Goal: Task Accomplishment & Management: Use online tool/utility

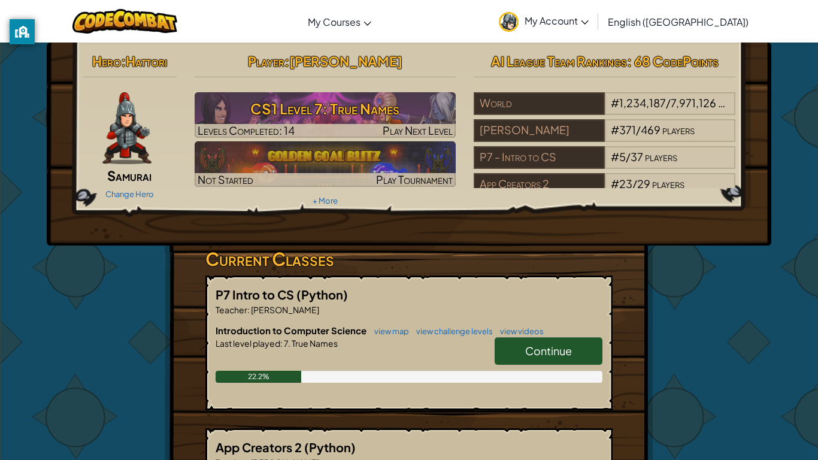
click at [533, 347] on span "Continue" at bounding box center [548, 351] width 47 height 14
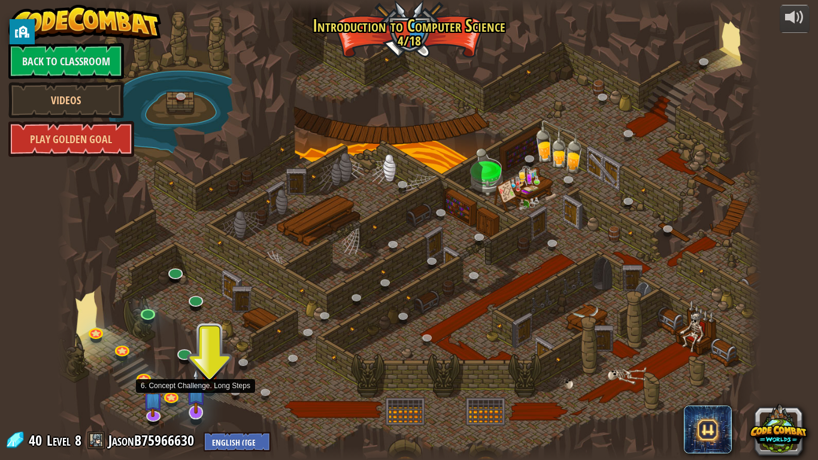
click at [205, 382] on img at bounding box center [196, 391] width 20 height 46
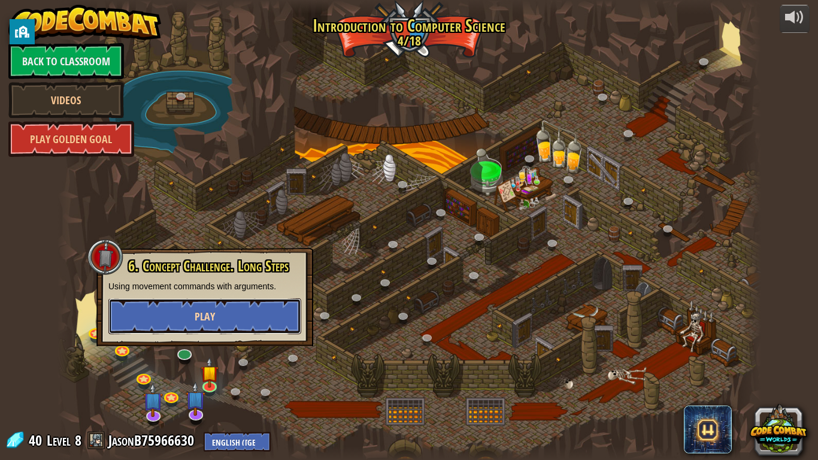
click at [231, 313] on button "Play" at bounding box center [204, 316] width 193 height 36
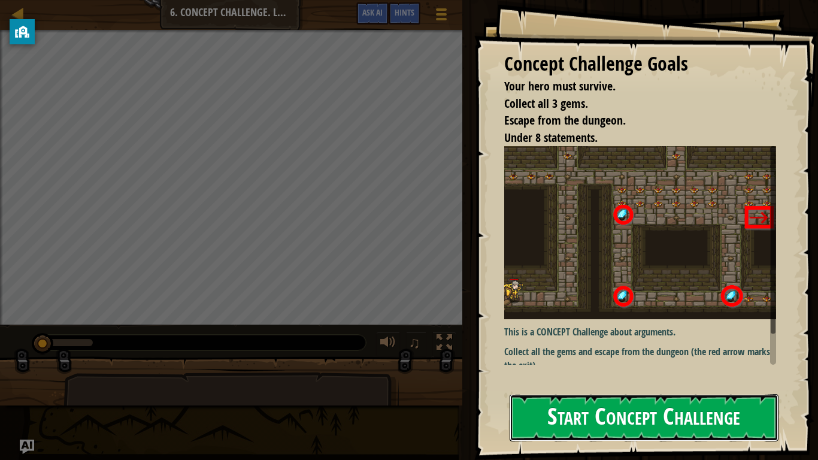
click at [546, 417] on button "Start Concept Challenge" at bounding box center [644, 417] width 269 height 47
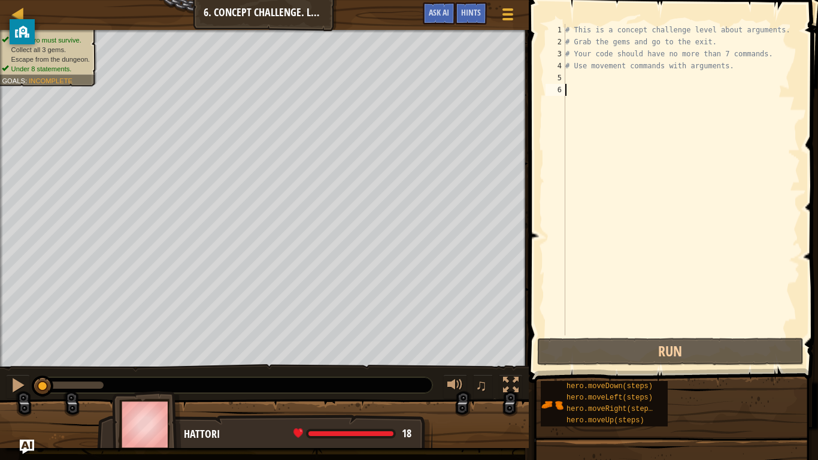
type textarea "h"
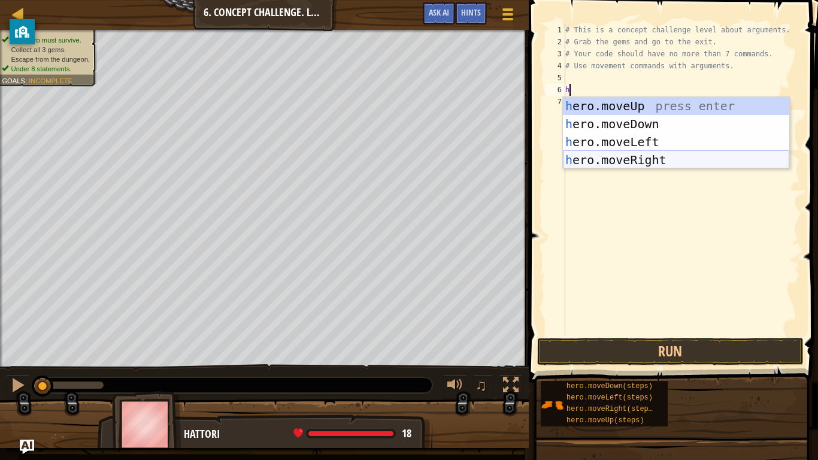
click at [617, 160] on div "h ero.moveUp press enter h ero.moveDown press enter h ero.moveLeft press enter …" at bounding box center [676, 151] width 226 height 108
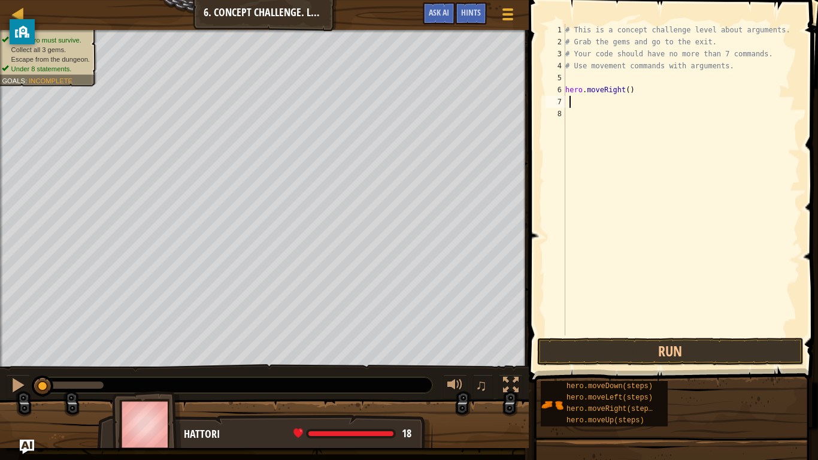
type textarea "h"
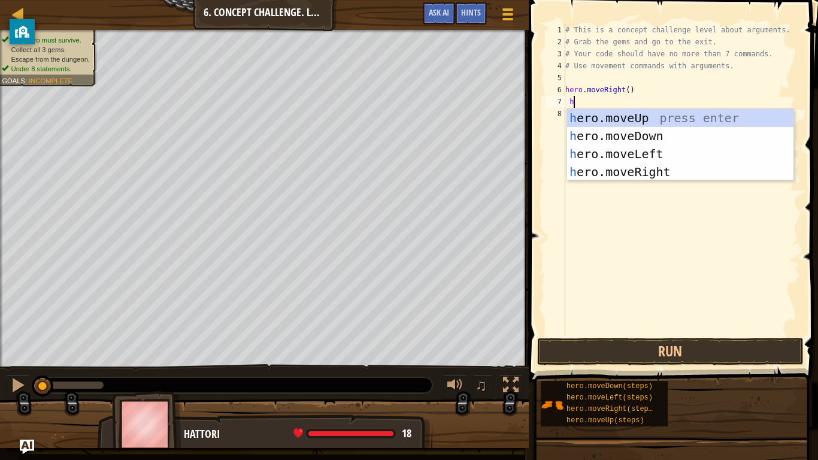
scroll to position [5, 1]
click at [631, 122] on div "h ero.moveUp press enter h ero.moveDown press enter h ero.moveLeft press enter …" at bounding box center [680, 163] width 226 height 108
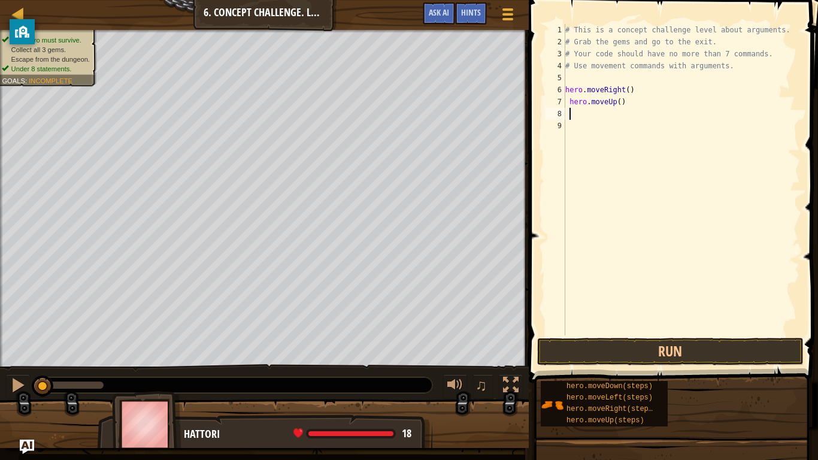
scroll to position [5, 0]
click at [620, 105] on div "# This is a concept challenge level about arguments. # Grab the gems and go to …" at bounding box center [681, 191] width 237 height 335
type textarea "hero.moveUp(4)"
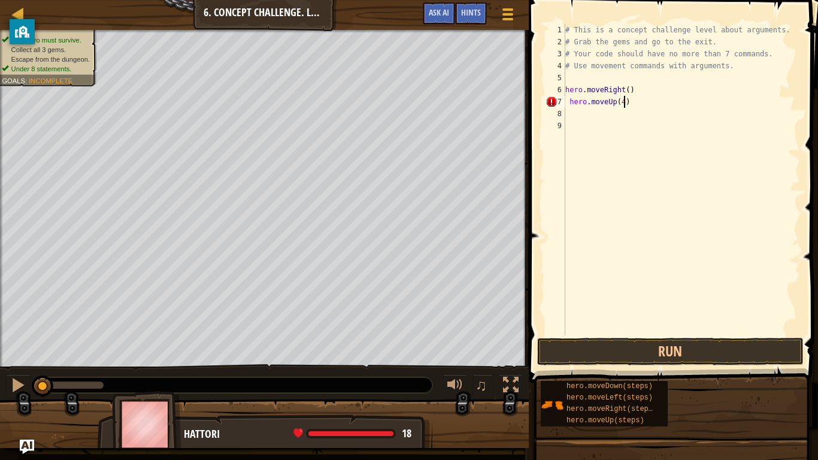
click at [572, 114] on div "# This is a concept challenge level about arguments. # Grab the gems and go to …" at bounding box center [681, 191] width 237 height 335
type textarea "h"
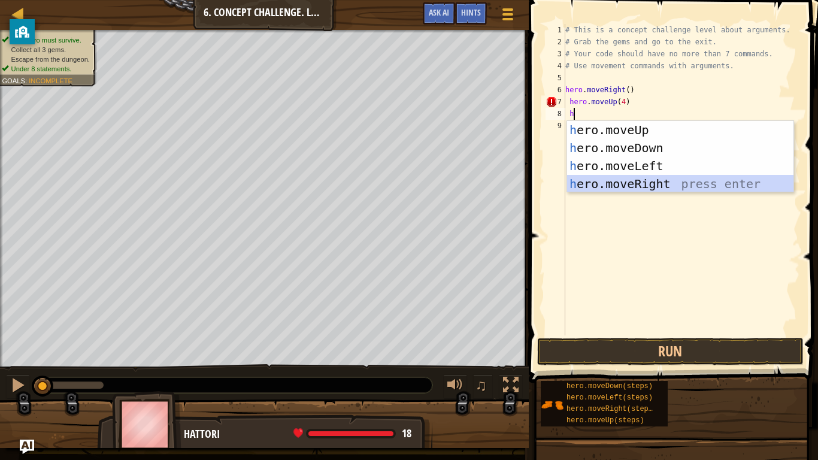
click at [617, 186] on div "h ero.moveUp press enter h ero.moveDown press enter h ero.moveLeft press enter …" at bounding box center [680, 175] width 226 height 108
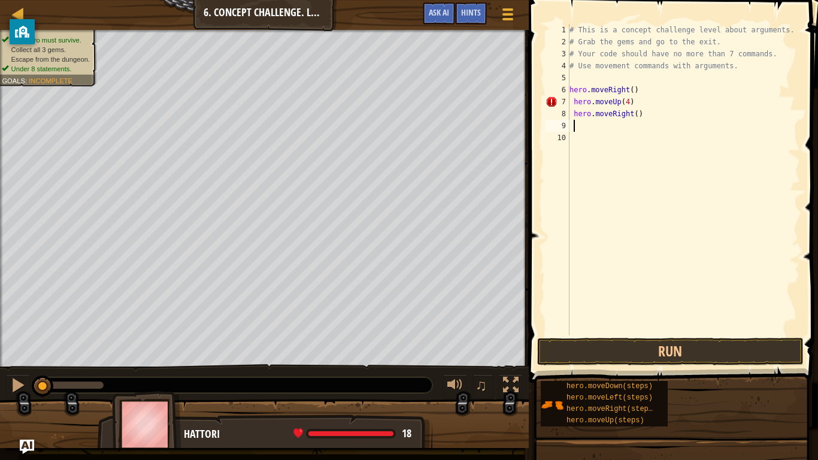
click at [637, 116] on div "# This is a concept challenge level about arguments. # Grab the gems and go to …" at bounding box center [683, 191] width 233 height 335
type textarea "hero.moveRight(3)"
click at [574, 129] on div "# This is a concept challenge level about arguments. # Grab the gems and go to …" at bounding box center [683, 191] width 233 height 335
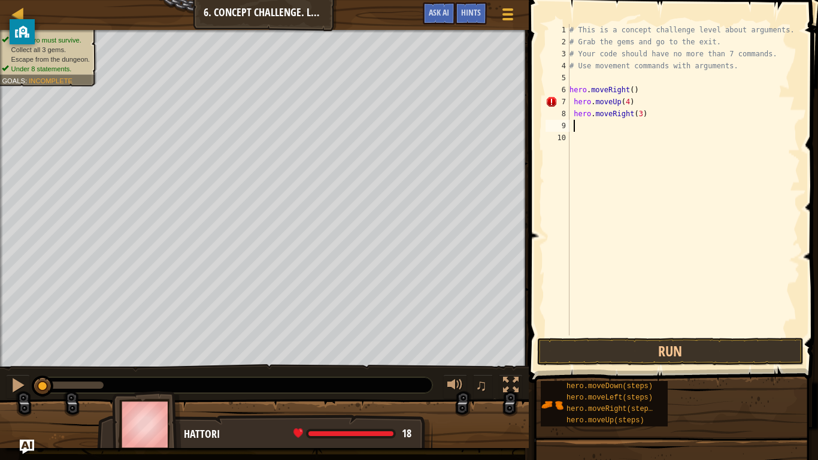
type textarea "h"
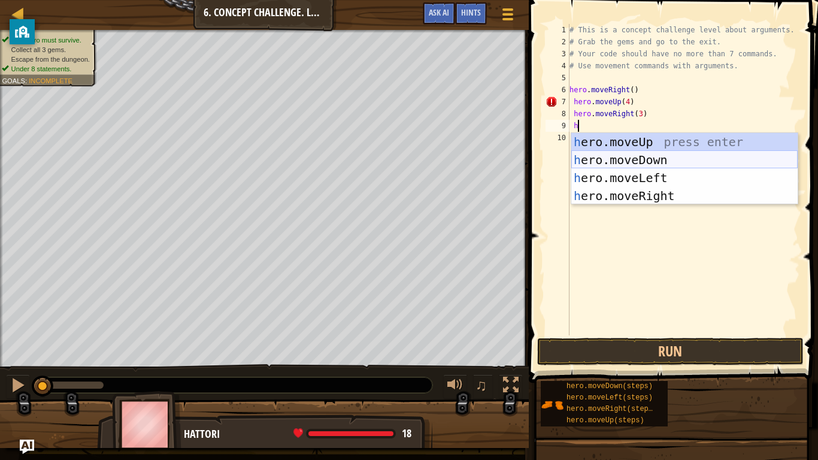
click at [640, 157] on div "h ero.moveUp press enter h ero.moveDown press enter h ero.moveLeft press enter …" at bounding box center [684, 187] width 226 height 108
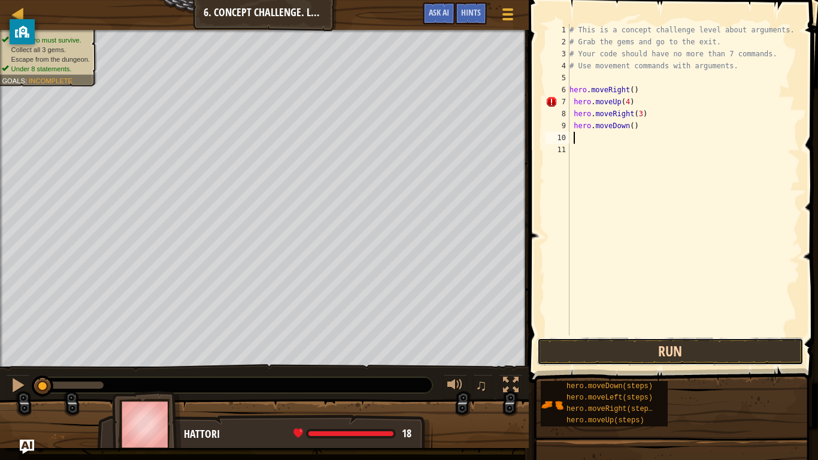
click at [663, 343] on button "Run" at bounding box center [670, 352] width 266 height 28
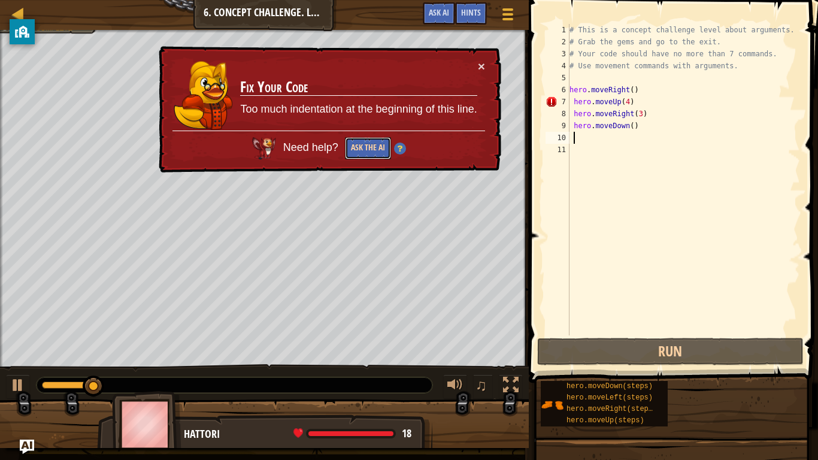
click at [360, 147] on button "Ask the AI" at bounding box center [368, 148] width 46 height 22
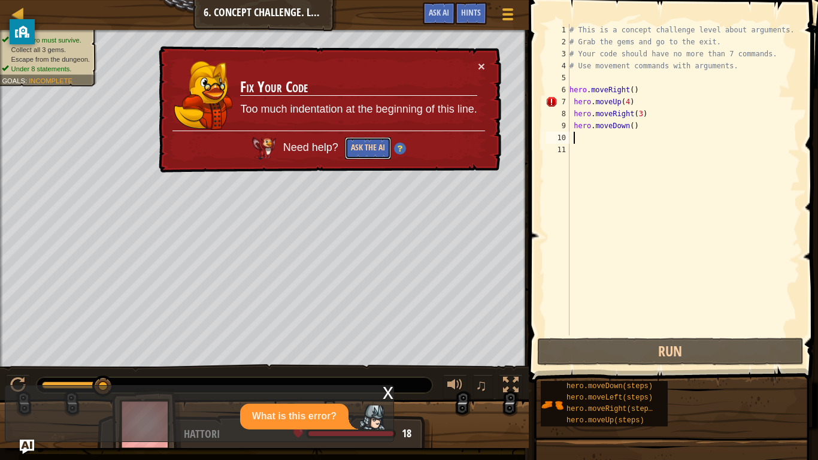
click at [383, 153] on button "Ask the AI" at bounding box center [368, 148] width 46 height 22
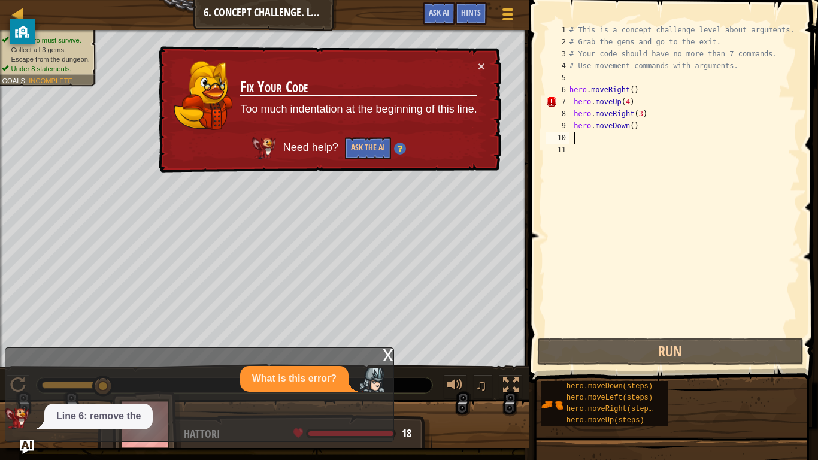
click at [474, 66] on td "Fix Your Code Too much indentation at the beginning of this line." at bounding box center [359, 95] width 238 height 71
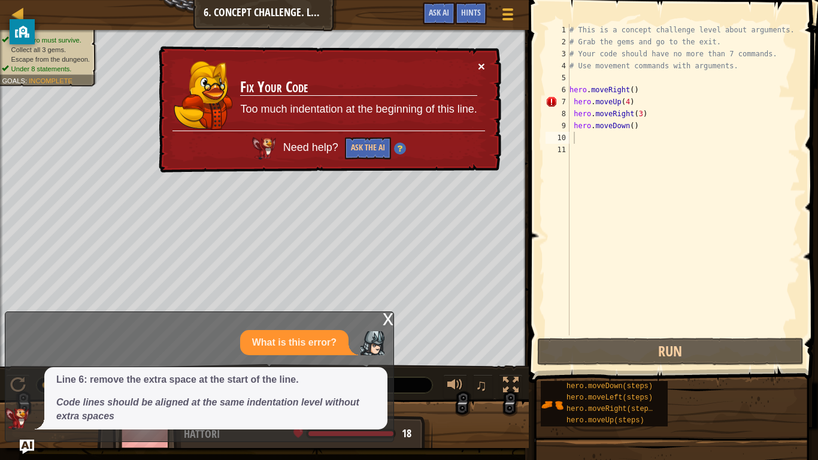
click at [479, 67] on button "×" at bounding box center [481, 66] width 7 height 13
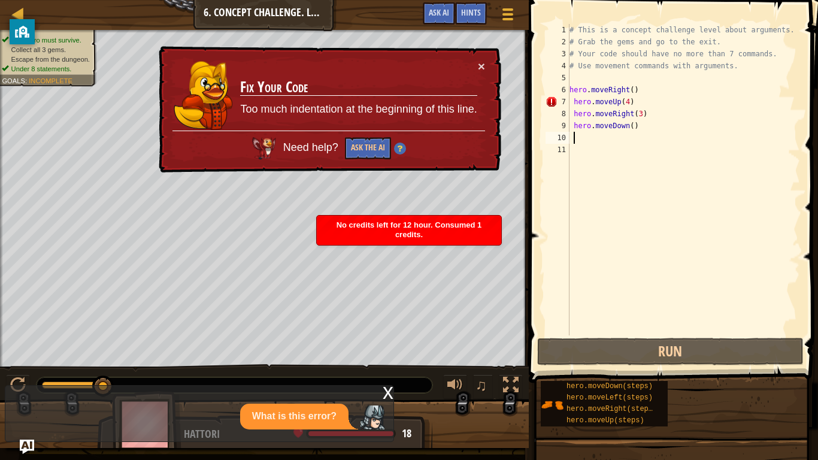
click at [635, 92] on div "# This is a concept challenge level about arguments. # Grab the gems and go to …" at bounding box center [683, 191] width 233 height 335
click at [631, 92] on div "# This is a concept challenge level about arguments. # Grab the gems and go to …" at bounding box center [683, 191] width 233 height 335
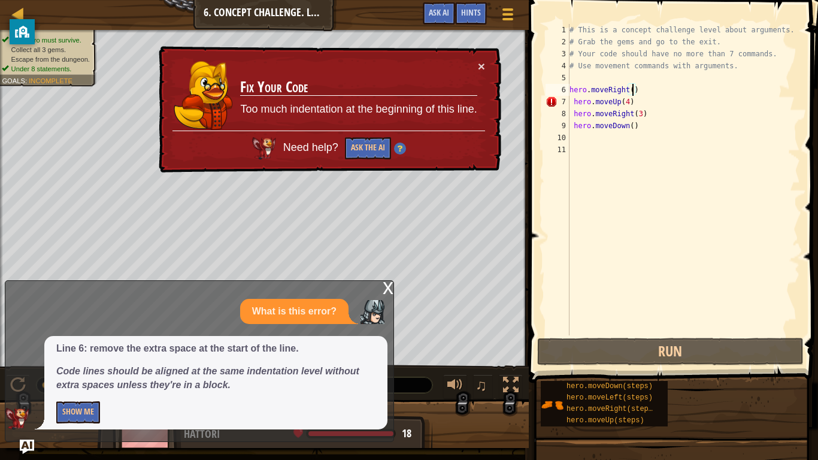
scroll to position [5, 10]
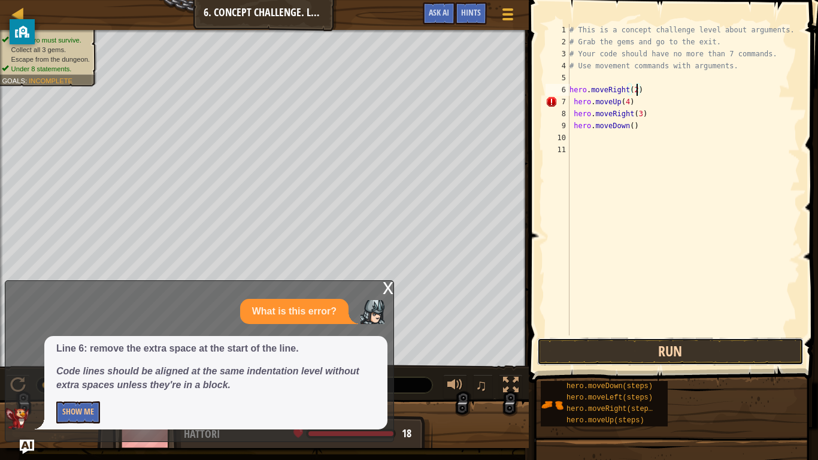
click at [594, 356] on button "Run" at bounding box center [670, 352] width 266 height 28
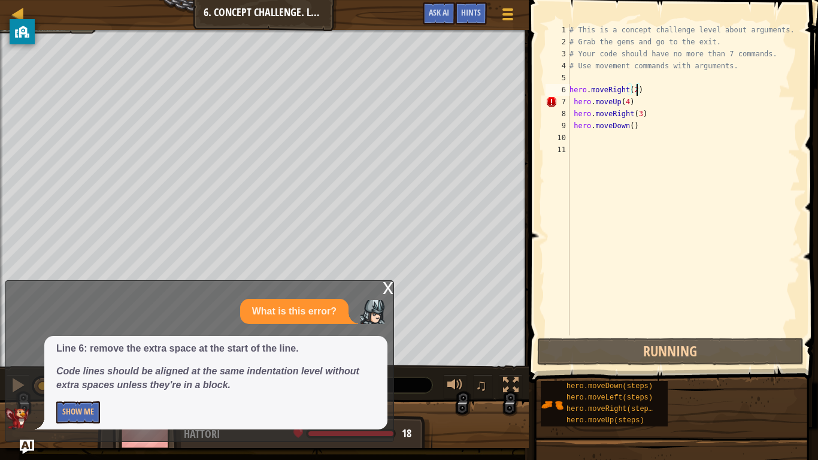
click at [383, 291] on div "x" at bounding box center [388, 287] width 11 height 12
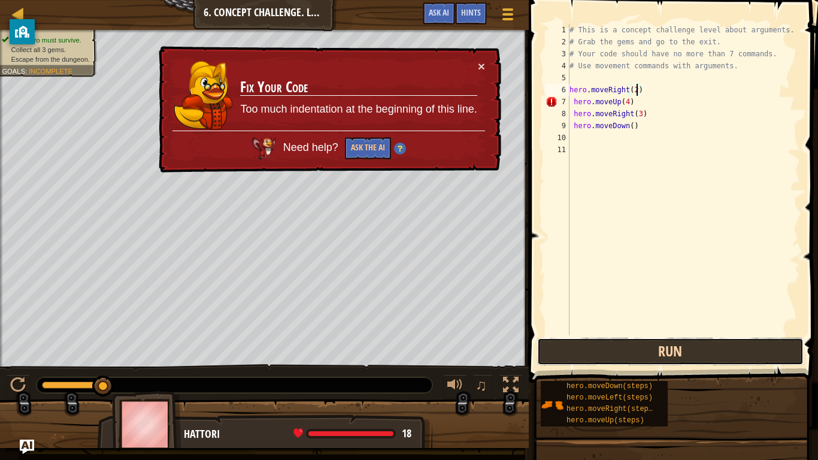
click at [586, 358] on button "Run" at bounding box center [670, 352] width 266 height 28
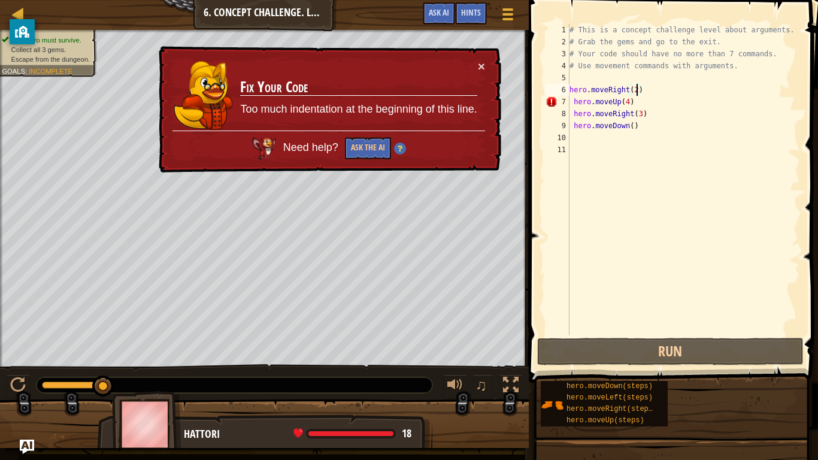
click at [626, 92] on div "# This is a concept challenge level about arguments. # Grab the gems and go to …" at bounding box center [683, 191] width 233 height 335
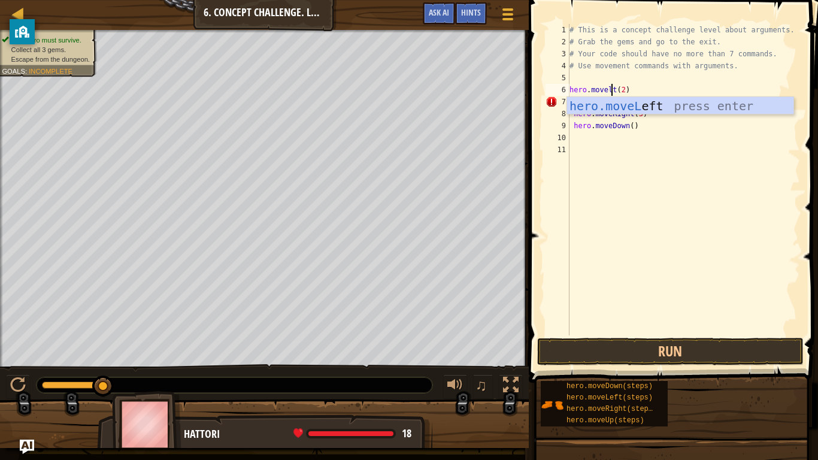
scroll to position [5, 7]
click at [636, 104] on div "hero.moveL eft press enter" at bounding box center [680, 124] width 226 height 54
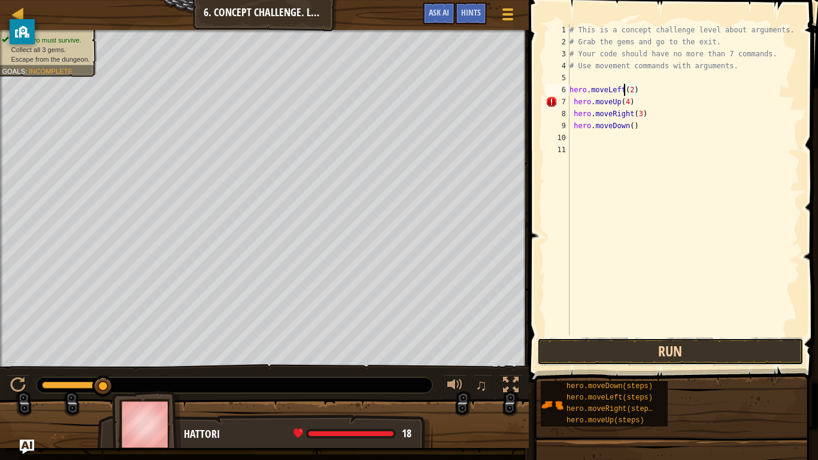
click at [699, 344] on button "Run" at bounding box center [670, 352] width 266 height 28
click at [405, 0] on div "Map Introduction to Computer Science 6. Concept Challenge. Long Steps Game Menu…" at bounding box center [264, 15] width 529 height 30
click at [709, 34] on div "# This is a concept challenge level about arguments. # Grab the gems and go to …" at bounding box center [683, 191] width 233 height 335
type textarea "# This is a concept challenge level about arguments."
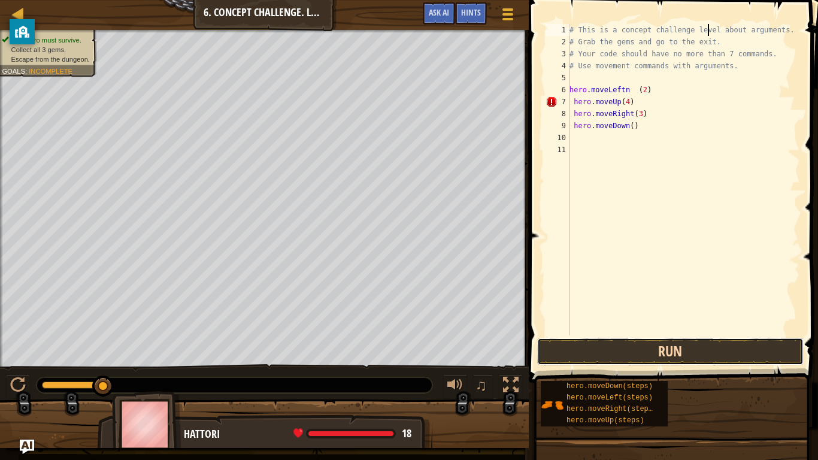
click at [612, 345] on button "Run" at bounding box center [670, 352] width 266 height 28
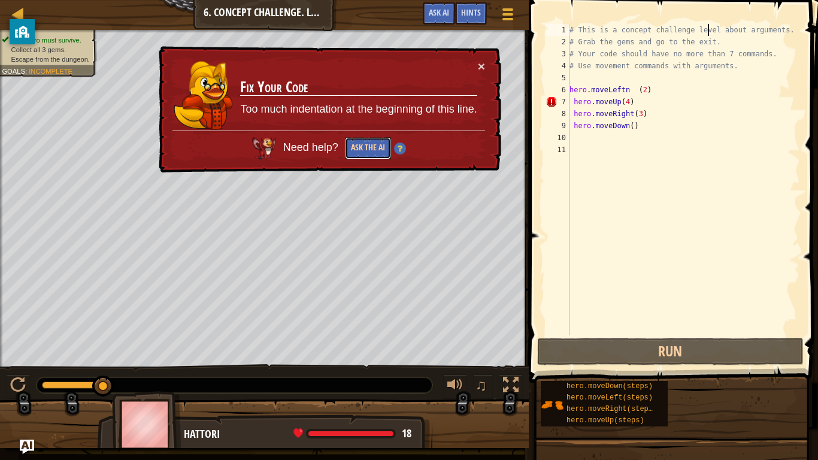
click at [388, 151] on button "Ask the AI" at bounding box center [368, 148] width 46 height 22
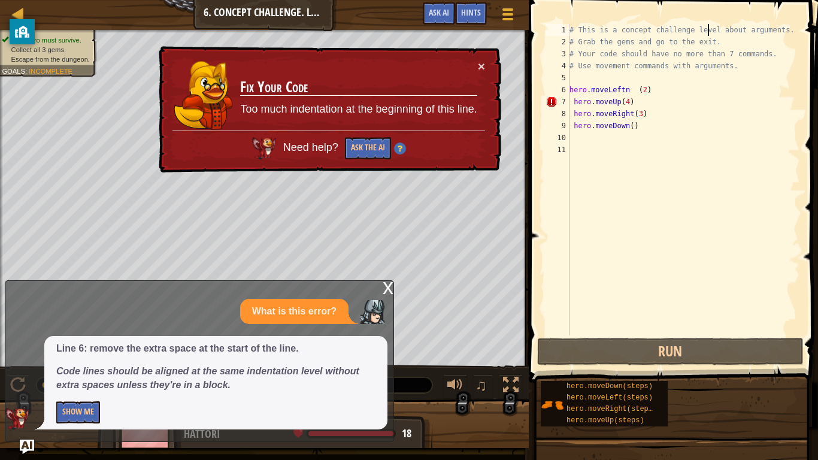
click at [385, 286] on div "x" at bounding box center [388, 287] width 11 height 12
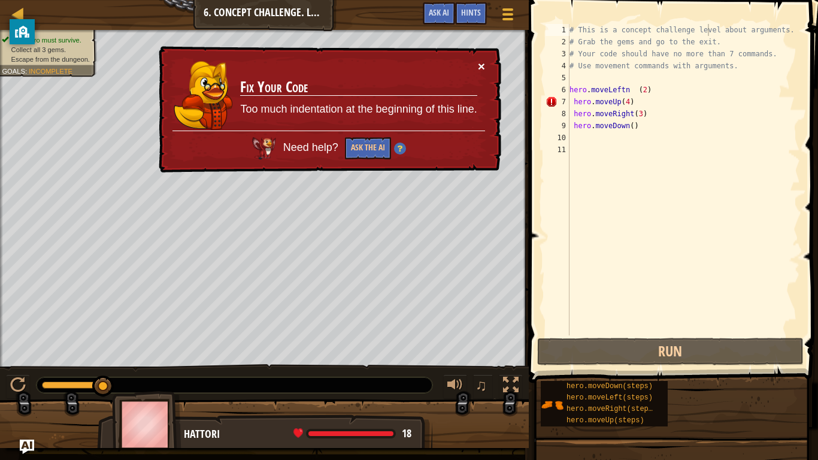
click at [481, 62] on button "×" at bounding box center [481, 66] width 7 height 13
